Goal: Complete application form

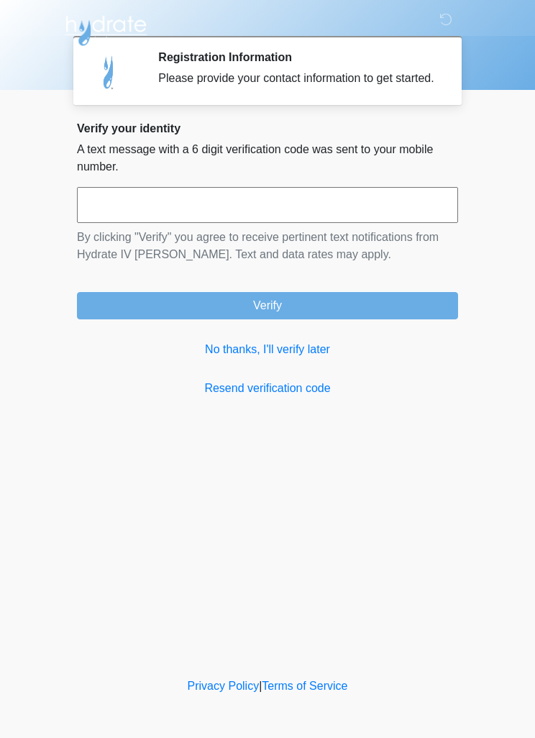
click at [115, 219] on input "text" at bounding box center [267, 205] width 381 height 36
type input "******"
click at [231, 319] on button "Verify" at bounding box center [267, 305] width 381 height 27
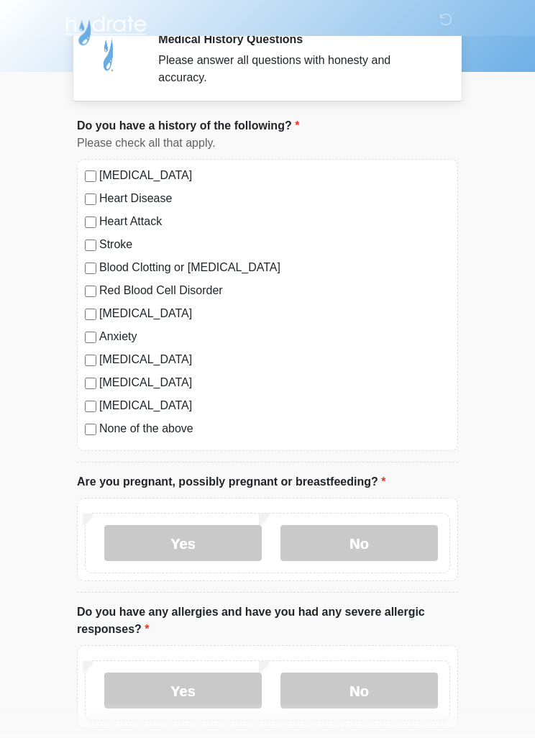
click at [412, 542] on label "No" at bounding box center [360, 544] width 158 height 36
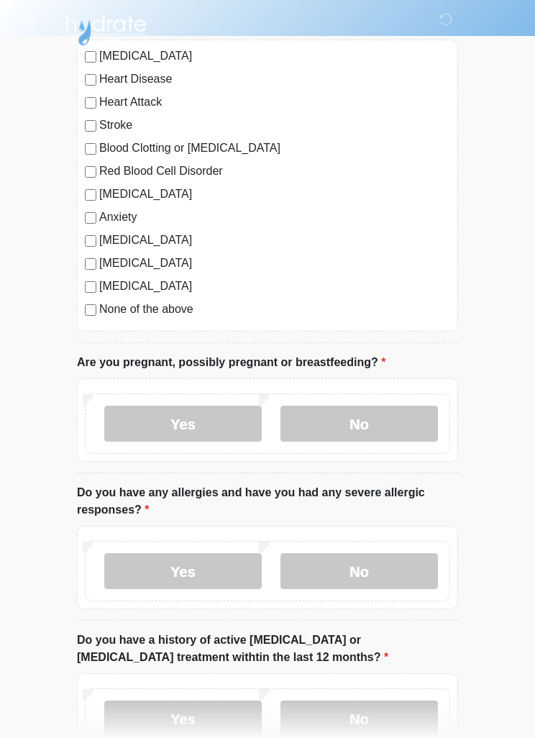
scroll to position [137, 0]
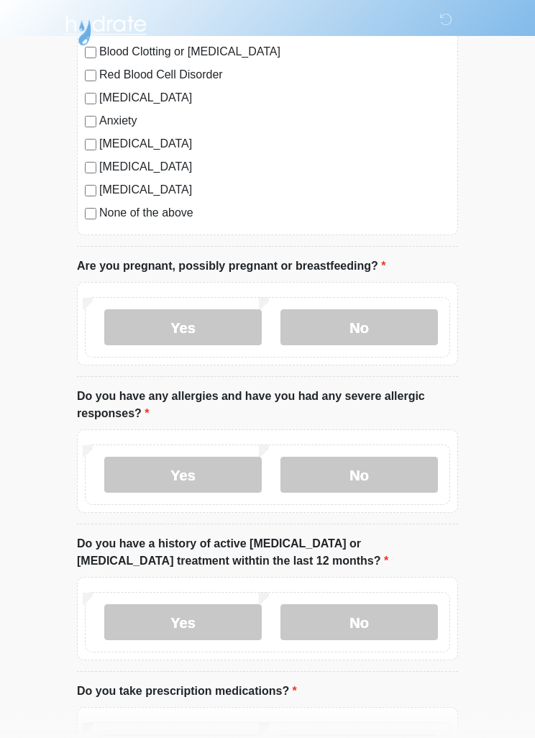
click at [136, 469] on label "Yes" at bounding box center [183, 475] width 158 height 36
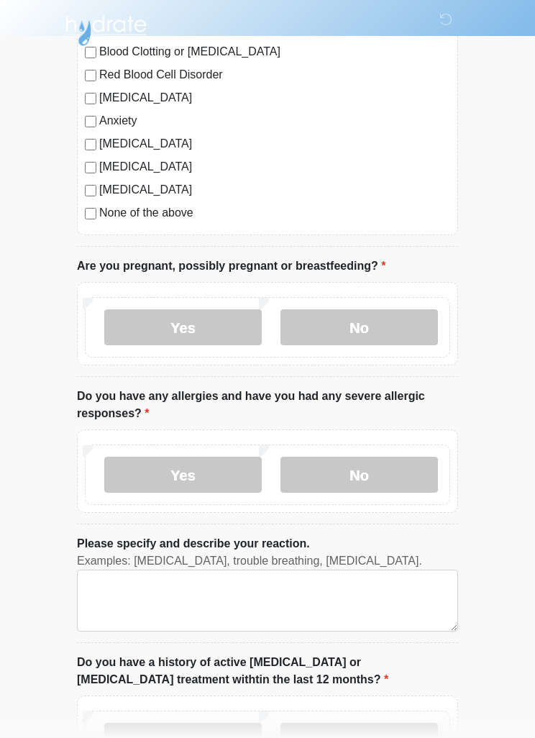
click at [406, 468] on label "No" at bounding box center [360, 475] width 158 height 36
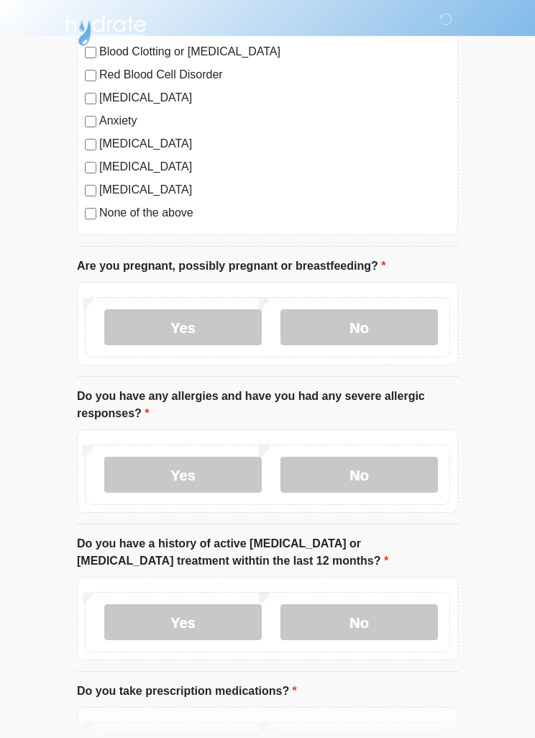
click at [122, 480] on label "Yes" at bounding box center [183, 475] width 158 height 36
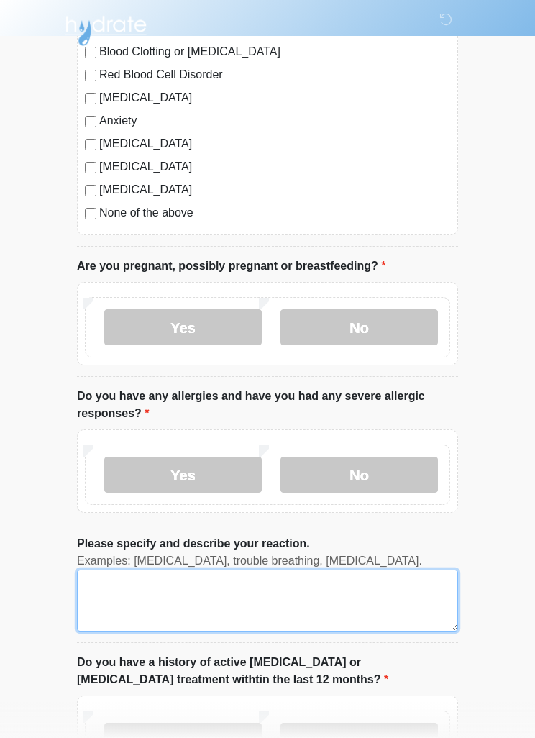
click at [340, 604] on textarea "Please specify and describe your reaction." at bounding box center [267, 601] width 381 height 62
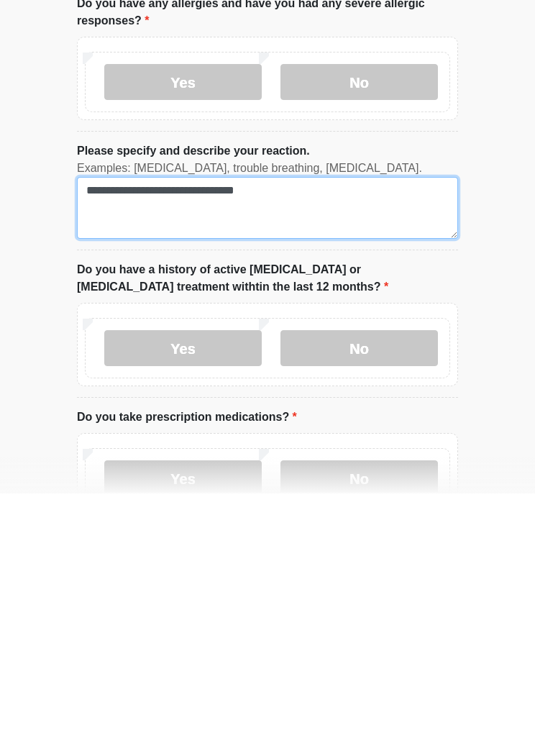
scroll to position [382, 0]
type textarea "**********"
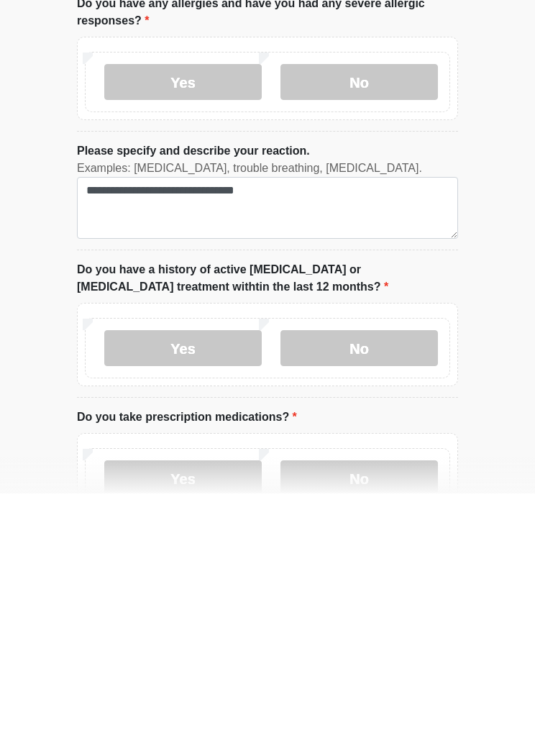
click at [399, 575] on label "No" at bounding box center [360, 593] width 158 height 36
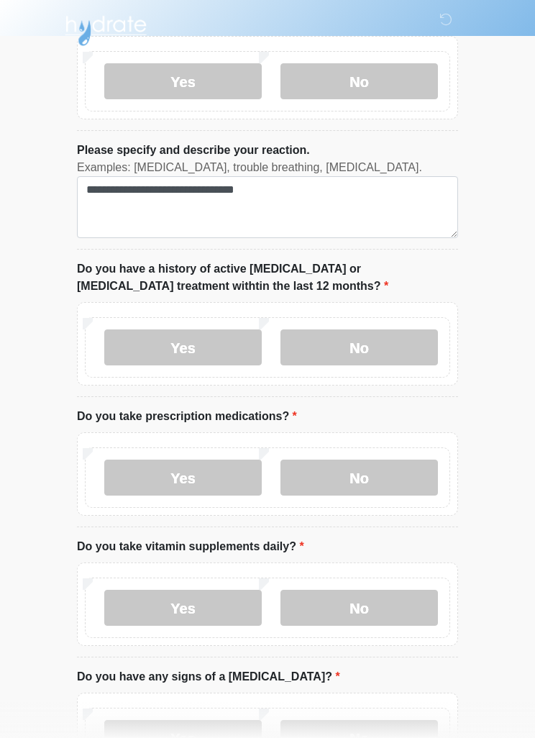
click at [209, 480] on label "Yes" at bounding box center [183, 478] width 158 height 36
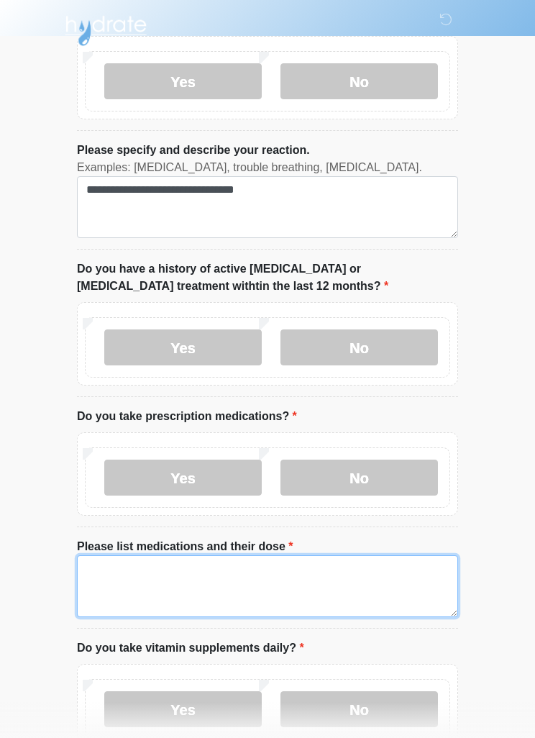
click at [278, 578] on textarea "Please list medications and their dose" at bounding box center [267, 586] width 381 height 62
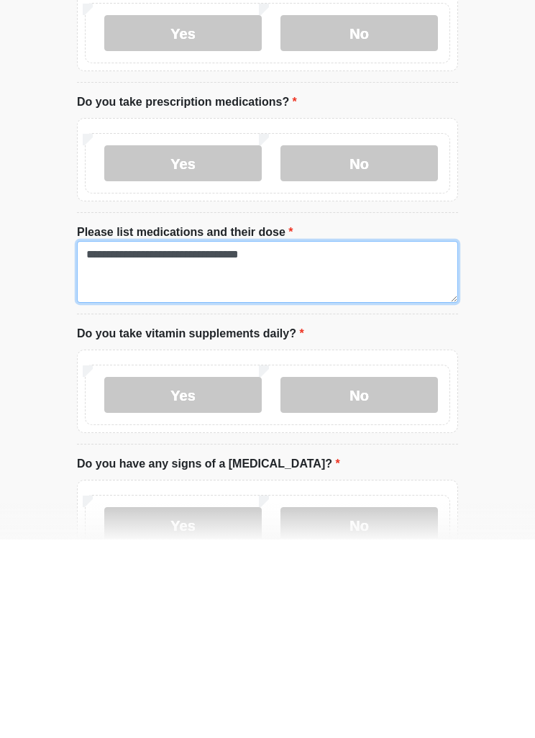
type textarea "**********"
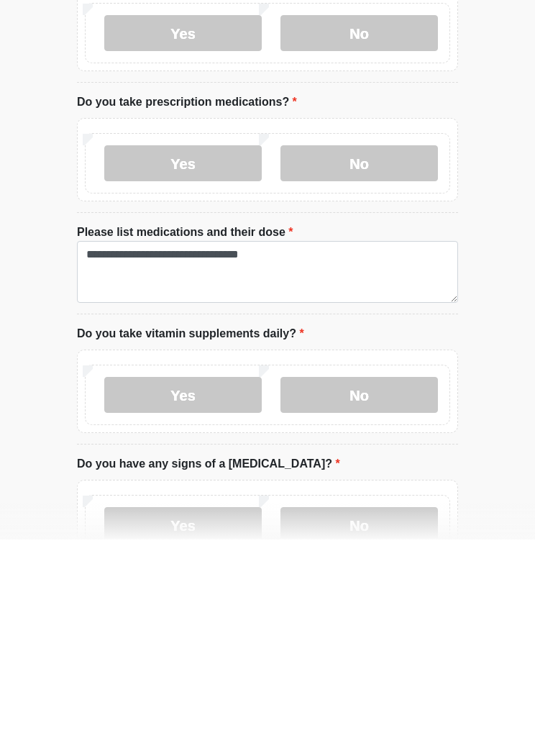
click at [229, 575] on label "Yes" at bounding box center [183, 593] width 158 height 36
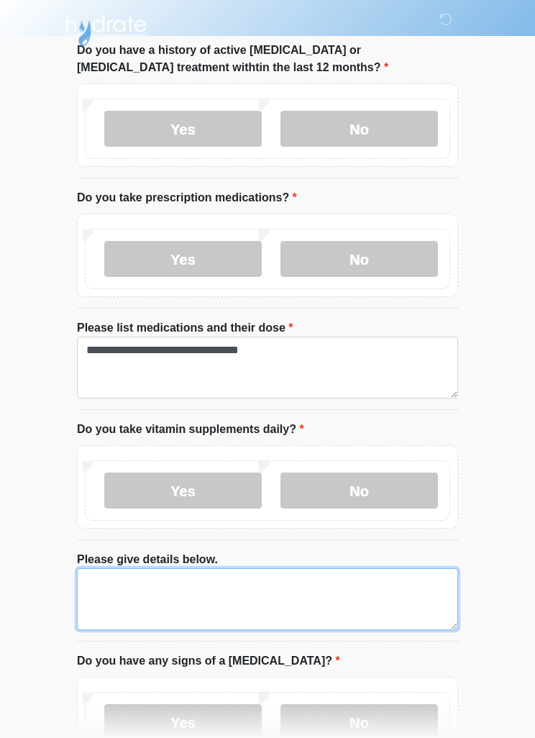
click at [280, 584] on textarea "Please give details below." at bounding box center [267, 599] width 381 height 62
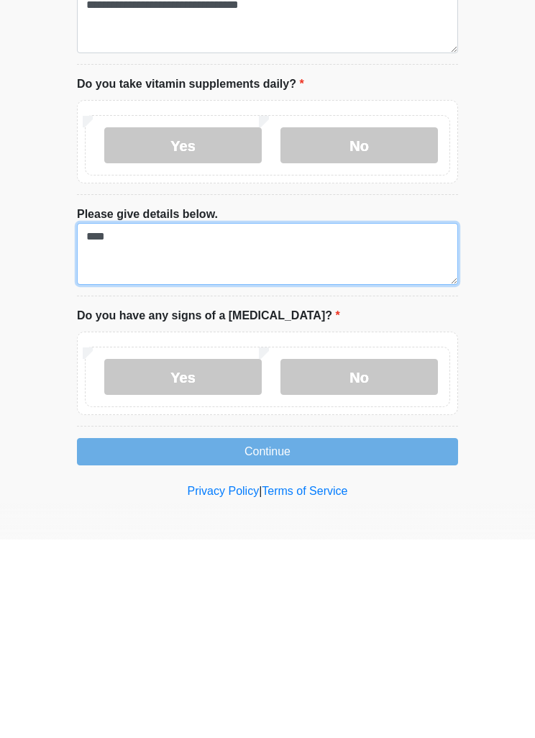
type textarea "****"
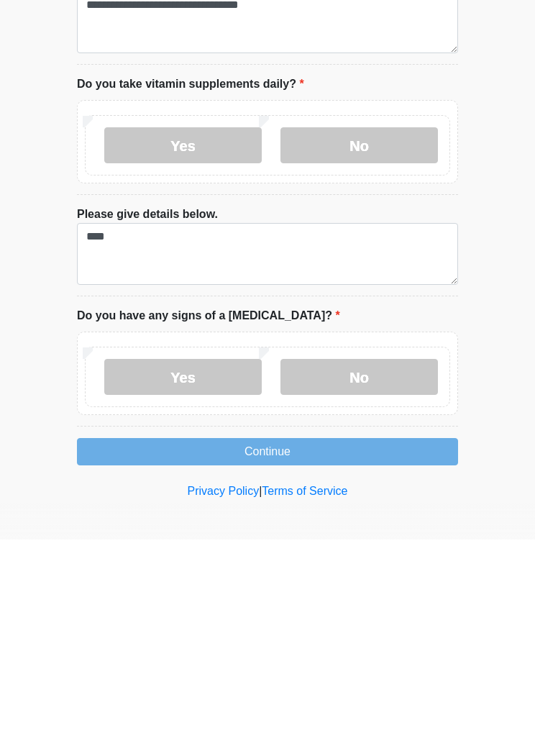
click at [404, 557] on label "No" at bounding box center [360, 575] width 158 height 36
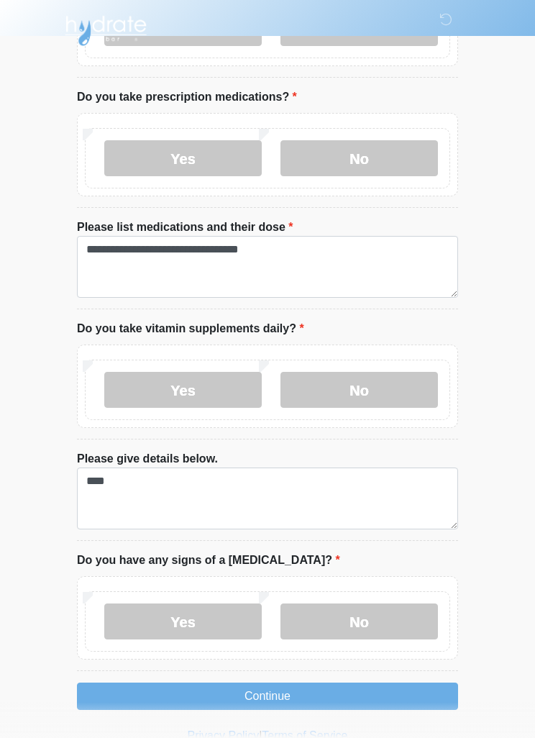
click at [379, 687] on button "Continue" at bounding box center [267, 696] width 381 height 27
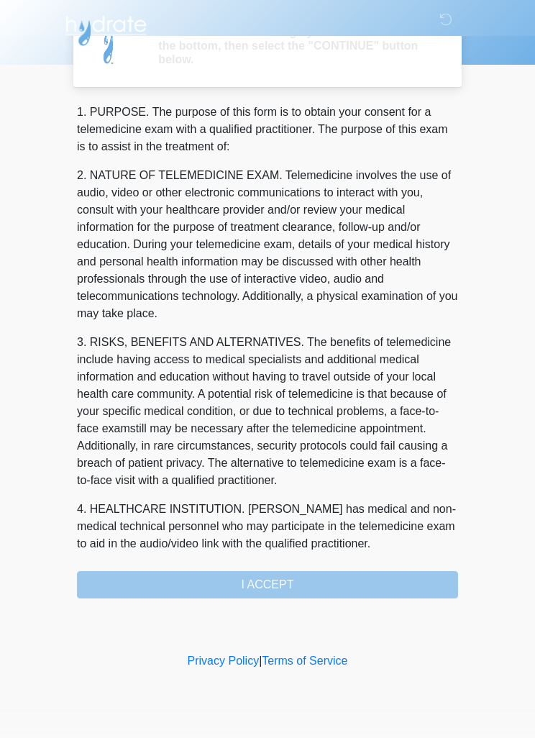
scroll to position [0, 0]
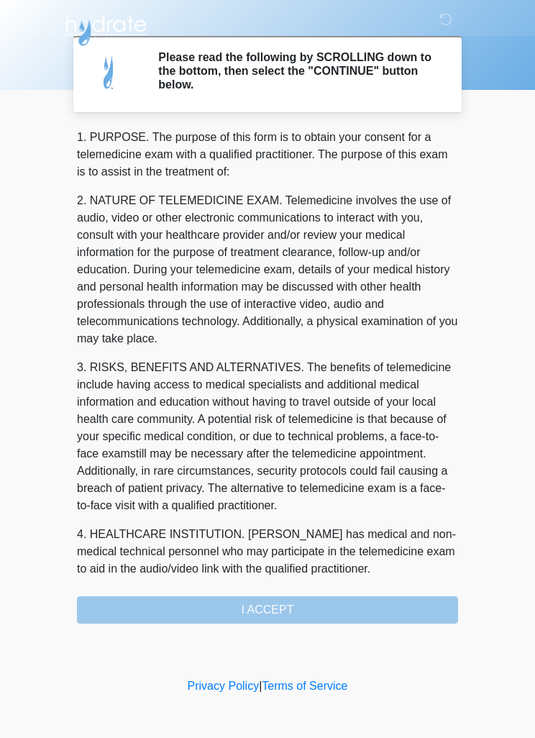
click at [396, 602] on div "1. PURPOSE. The purpose of this form is to obtain your consent for a telemedici…" at bounding box center [267, 376] width 381 height 495
click at [370, 606] on div "1. PURPOSE. The purpose of this form is to obtain your consent for a telemedici…" at bounding box center [267, 376] width 381 height 495
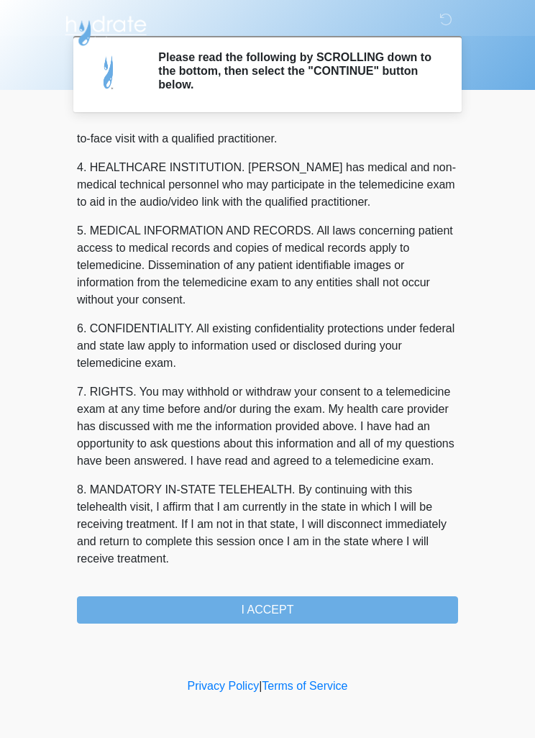
scroll to position [401, 0]
click at [347, 602] on button "I ACCEPT" at bounding box center [267, 609] width 381 height 27
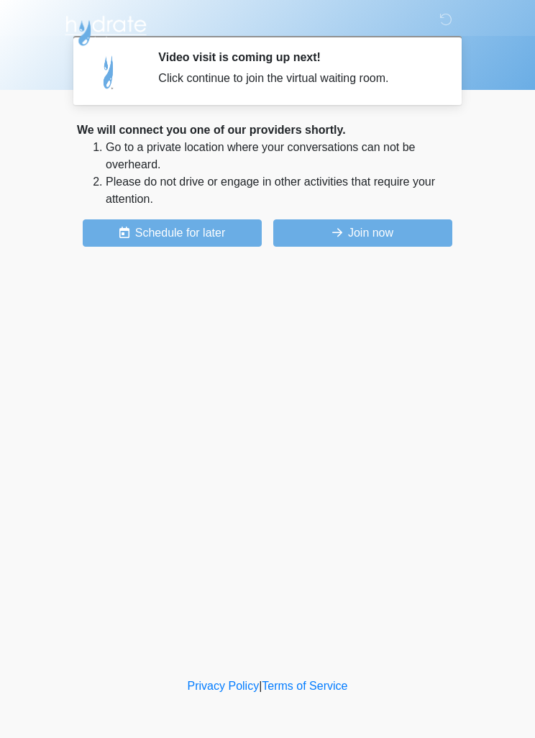
click at [399, 231] on button "Join now" at bounding box center [362, 232] width 179 height 27
